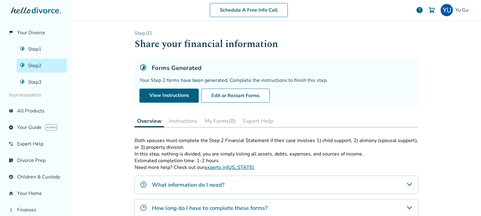
scroll to position [95, 0]
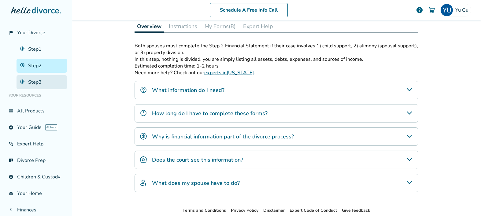
click at [39, 81] on link "Step 3" at bounding box center [42, 82] width 50 height 14
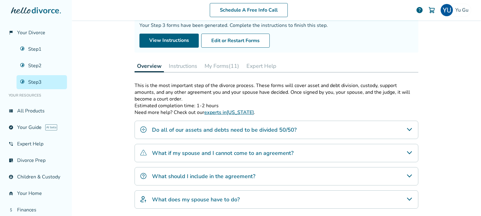
scroll to position [88, 0]
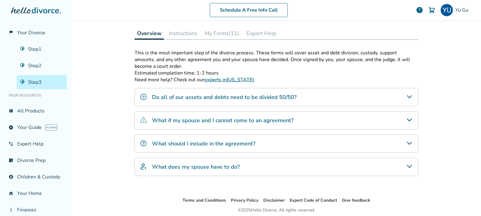
drag, startPoint x: 184, startPoint y: 35, endPoint x: 318, endPoint y: 124, distance: 161.3
click at [319, 123] on div "Step 0 3 Prepare your divorce agreement Forms Generated Your Step 3 forms have …" at bounding box center [277, 64] width 284 height 245
click at [281, 166] on div "What does my spouse have to do?" at bounding box center [277, 167] width 284 height 18
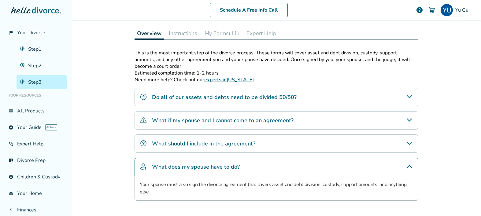
click at [176, 33] on button "Instructions" at bounding box center [182, 33] width 33 height 12
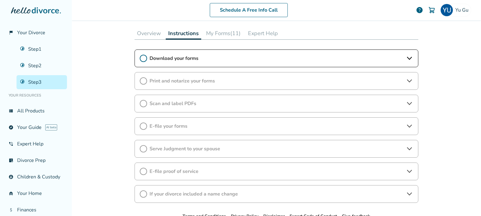
click at [196, 59] on span "Download your forms" at bounding box center [277, 58] width 254 height 7
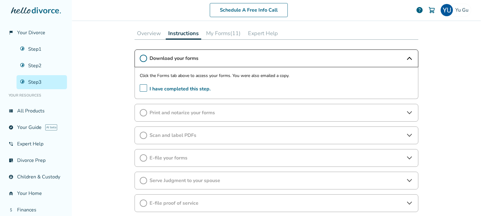
click at [184, 112] on span "Print and notarize your forms" at bounding box center [277, 113] width 254 height 7
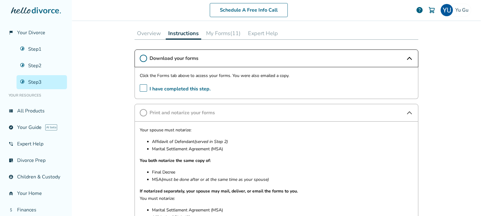
scroll to position [130, 0]
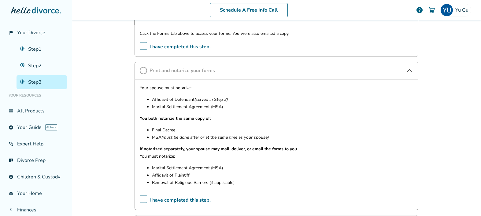
drag, startPoint x: 157, startPoint y: 100, endPoint x: 221, endPoint y: 102, distance: 64.6
click at [221, 102] on p "Affidavit of Defendant (served in Step 2)" at bounding box center [282, 99] width 261 height 7
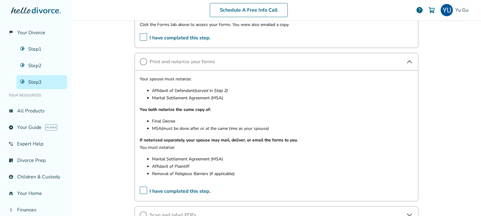
scroll to position [139, 0]
